Goal: Information Seeking & Learning: Learn about a topic

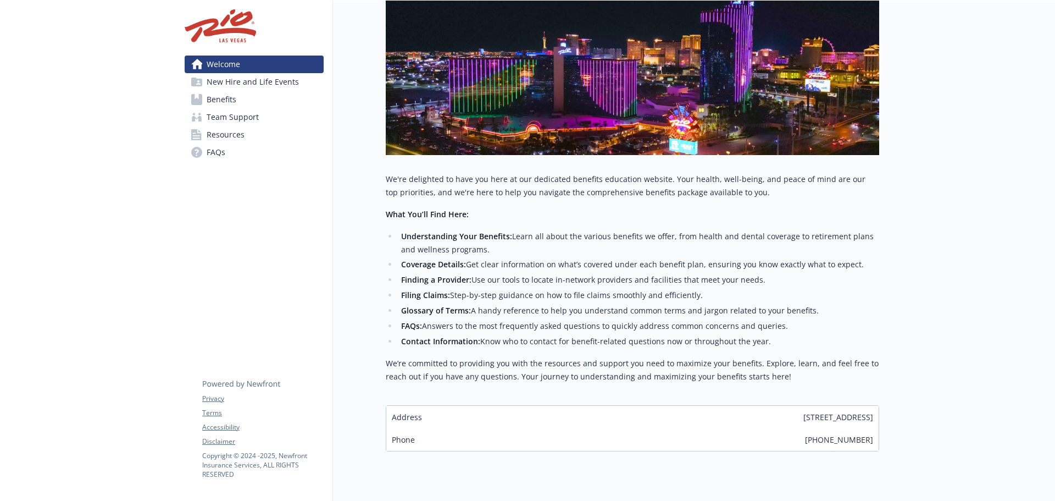
scroll to position [220, 0]
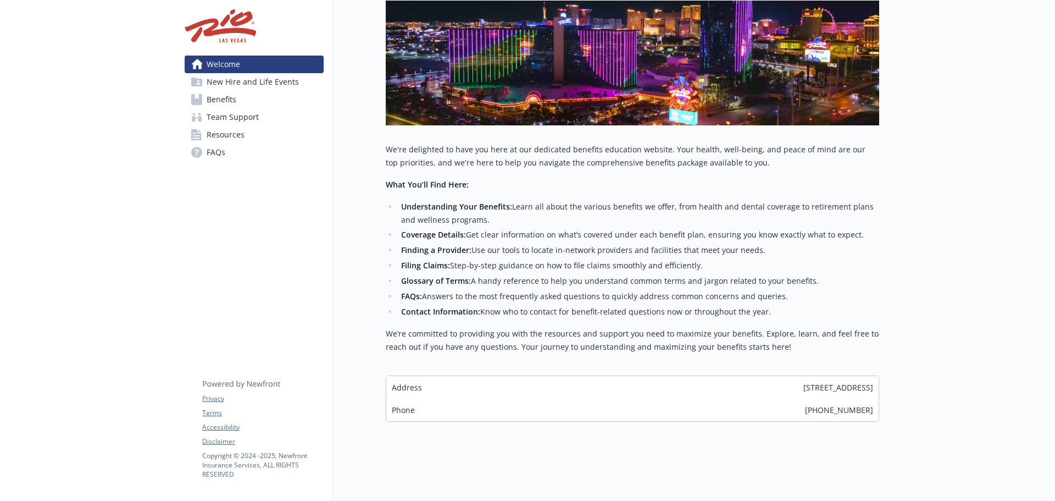
click at [223, 84] on span "New Hire and Life Events" at bounding box center [253, 82] width 92 height 18
